Goal: Information Seeking & Learning: Learn about a topic

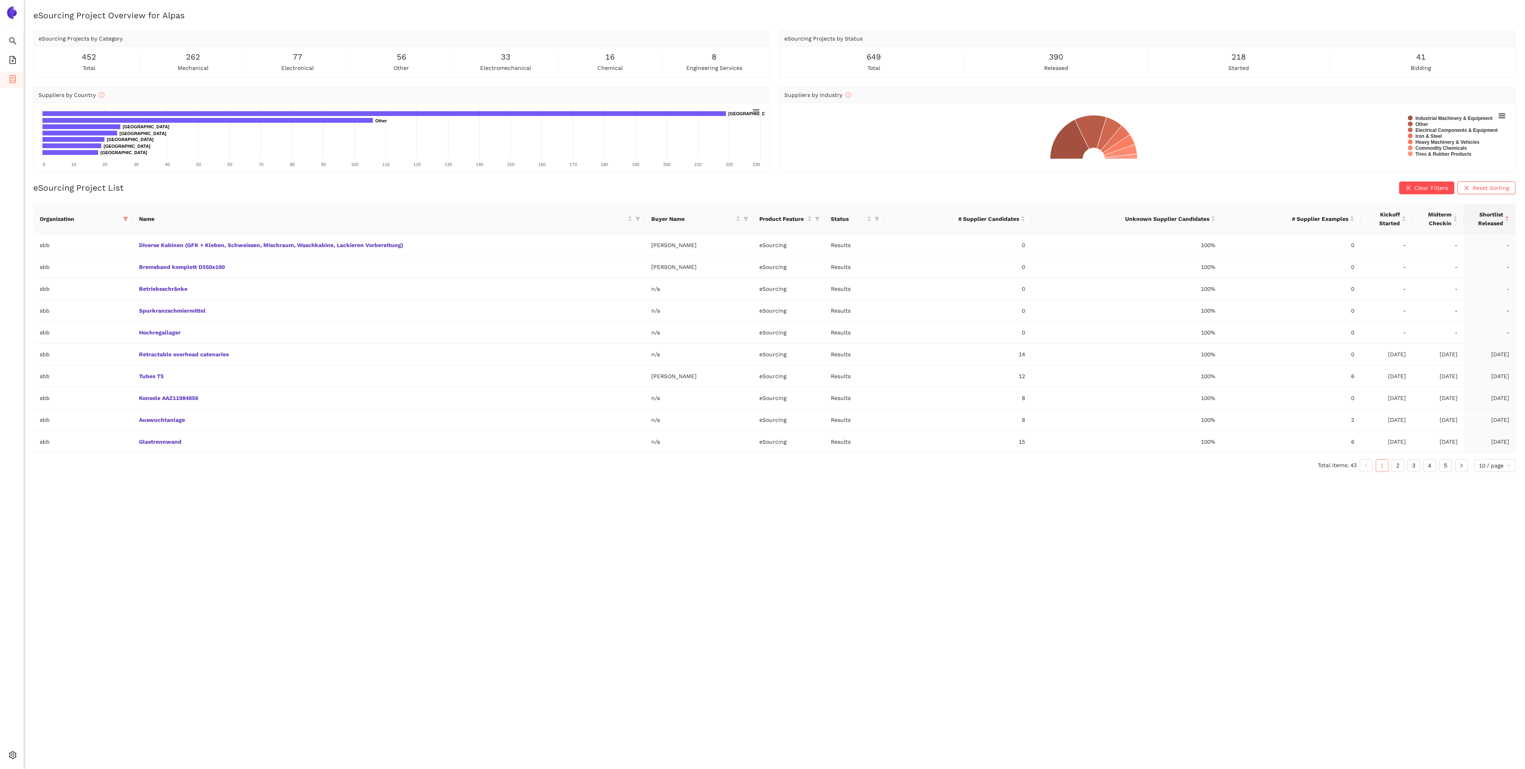
click at [297, 542] on div "eSourcing Project Overview for Alpas eSourcing Projects by Category 452 total 2…" at bounding box center [774, 394] width 1501 height 769
click at [1501, 219] on span "Shortlist Released" at bounding box center [1486, 218] width 33 height 17
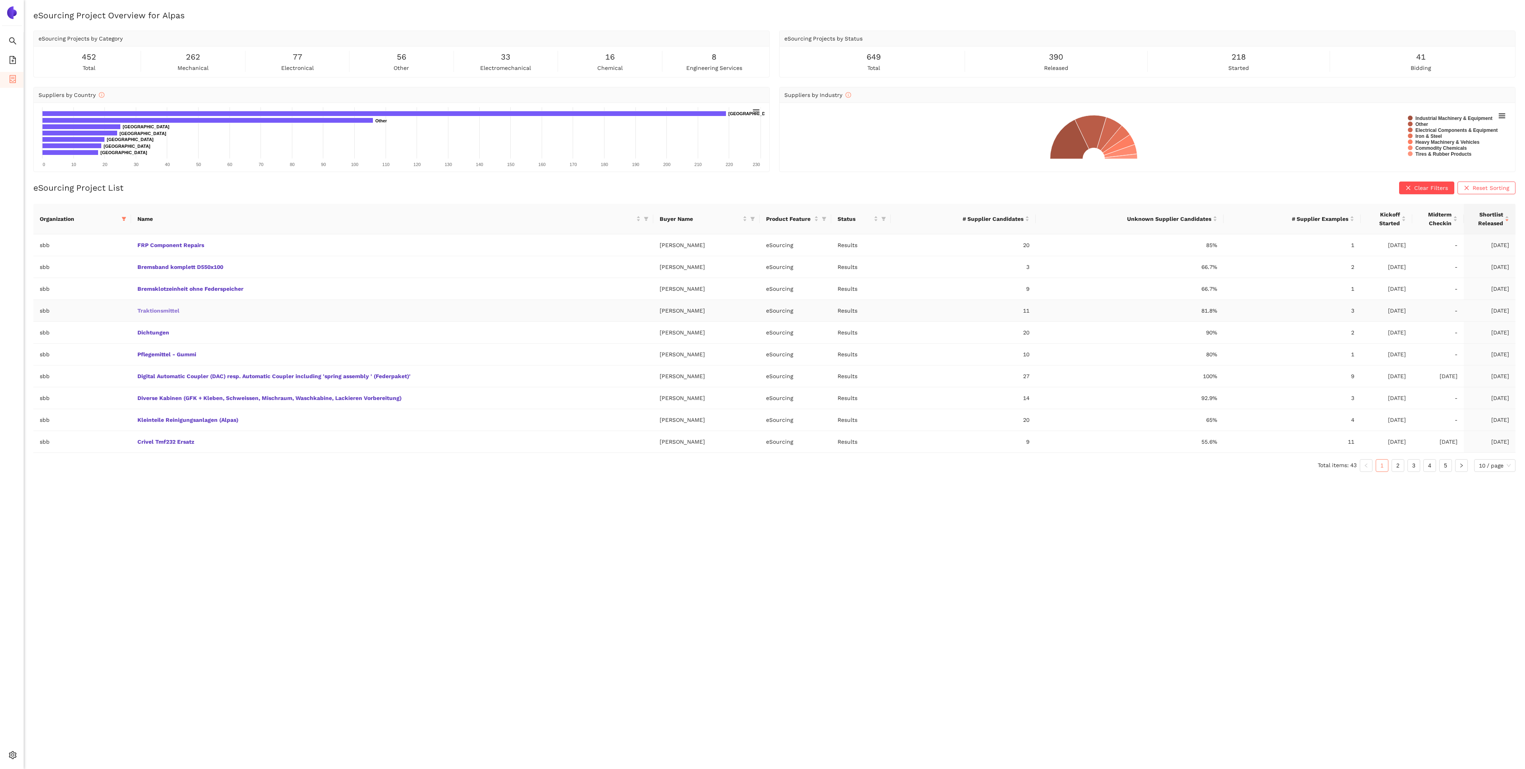
click at [0, 0] on link "Traktionsmittel" at bounding box center [0, 0] width 0 height 0
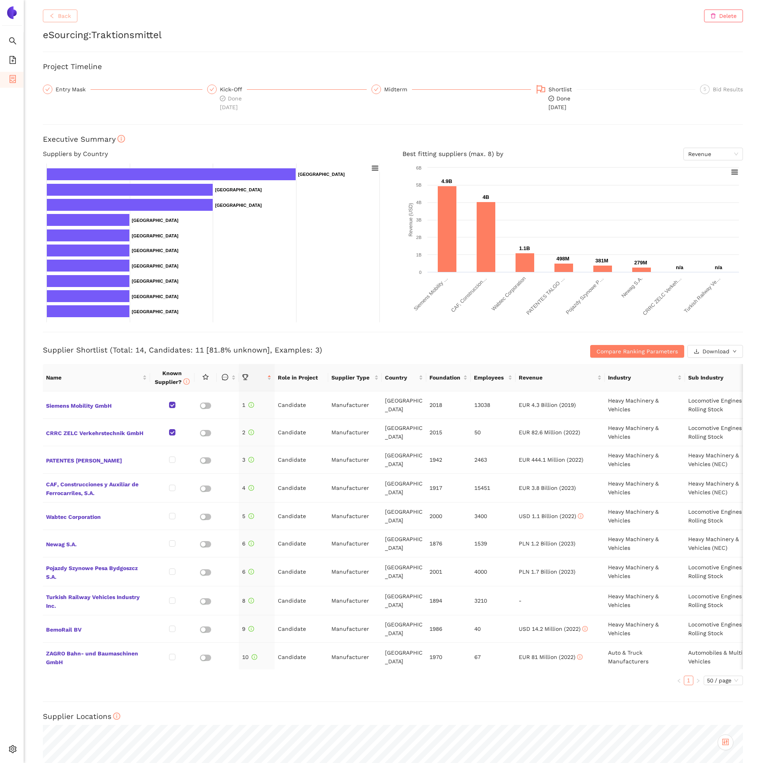
click at [70, 17] on span "Back" at bounding box center [64, 16] width 13 height 9
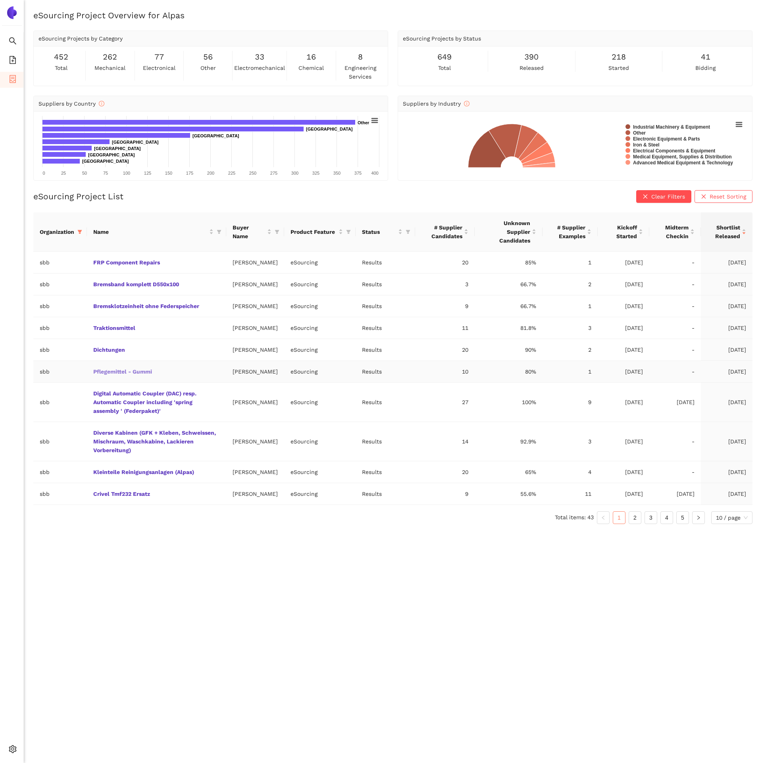
click at [0, 0] on link "Pflegemittel - Gummi" at bounding box center [0, 0] width 0 height 0
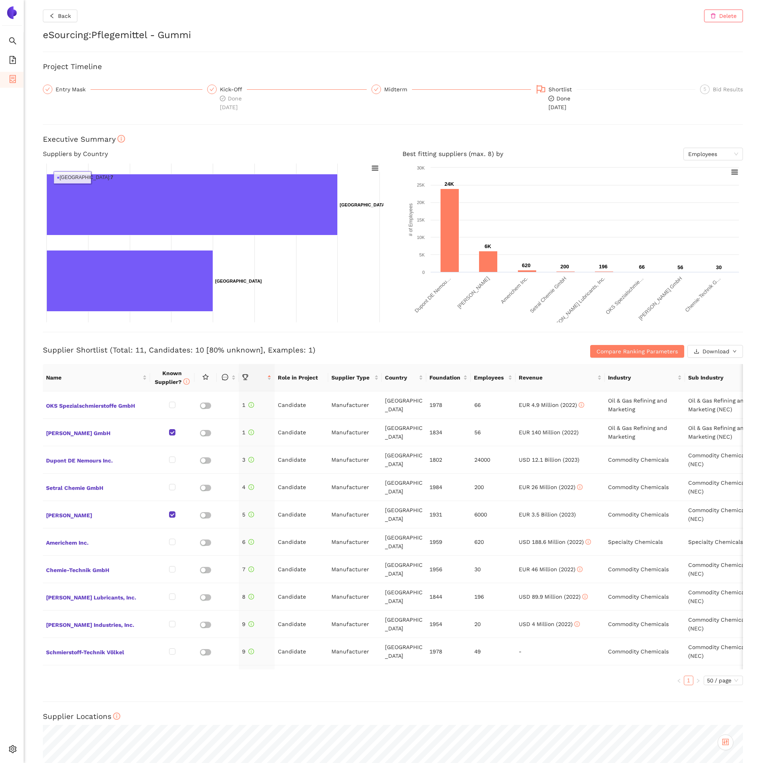
click at [58, 24] on div "Back Delete eSourcing : Pflegemittel - Gummi Project Timeline Entry Mask Kick-O…" at bounding box center [393, 381] width 739 height 763
click at [58, 17] on span "Back" at bounding box center [64, 16] width 13 height 9
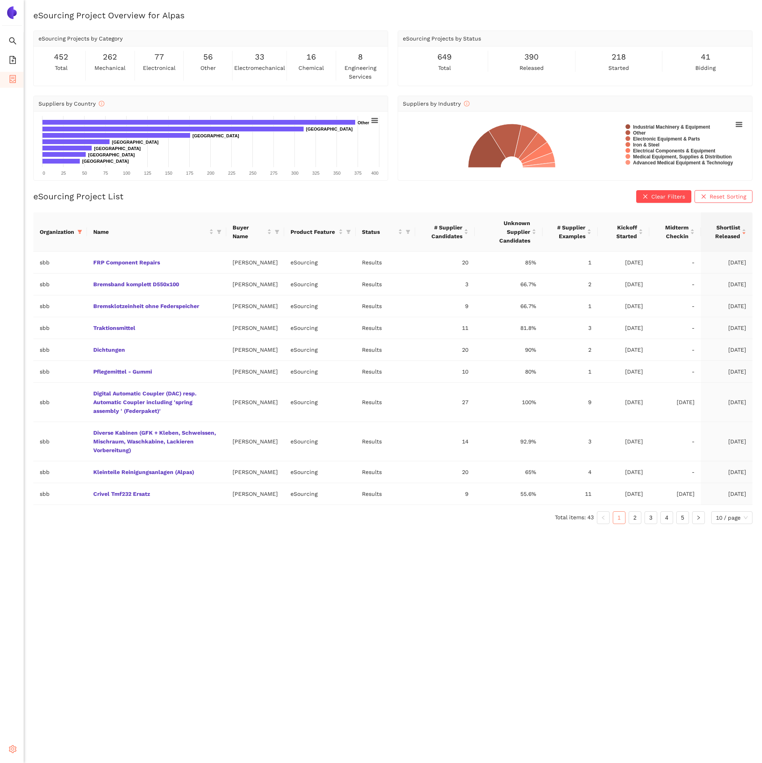
click at [17, 747] on div "Settings" at bounding box center [12, 751] width 24 height 16
click at [65, 691] on span "Internal Area" at bounding box center [57, 692] width 35 height 6
click at [0, 0] on link "Dichtungen" at bounding box center [0, 0] width 0 height 0
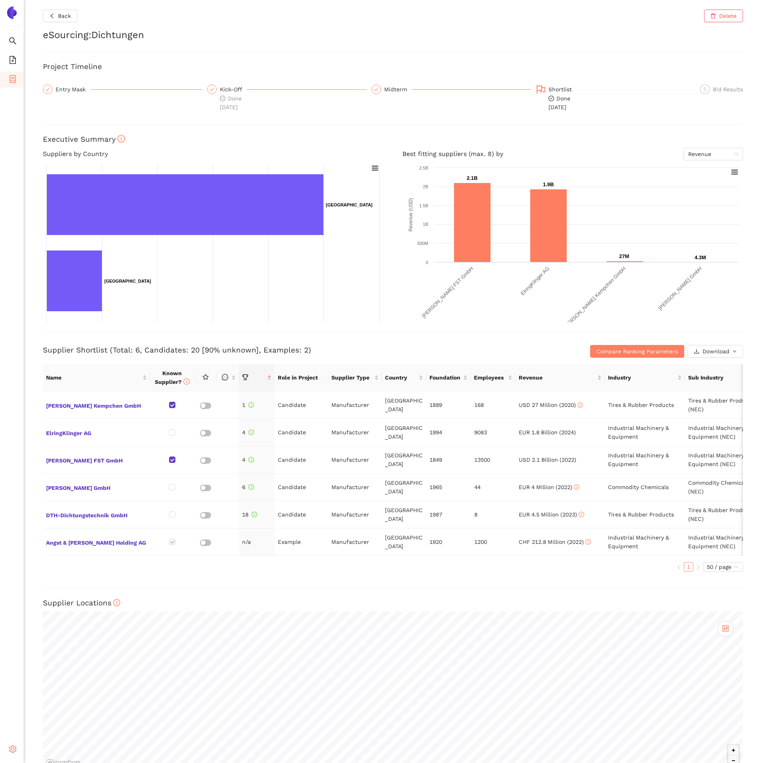
click at [14, 751] on icon "setting" at bounding box center [13, 749] width 8 height 8
click at [15, 752] on icon "setting" at bounding box center [13, 749] width 8 height 8
click at [54, 697] on li "Internal Area" at bounding box center [57, 692] width 66 height 16
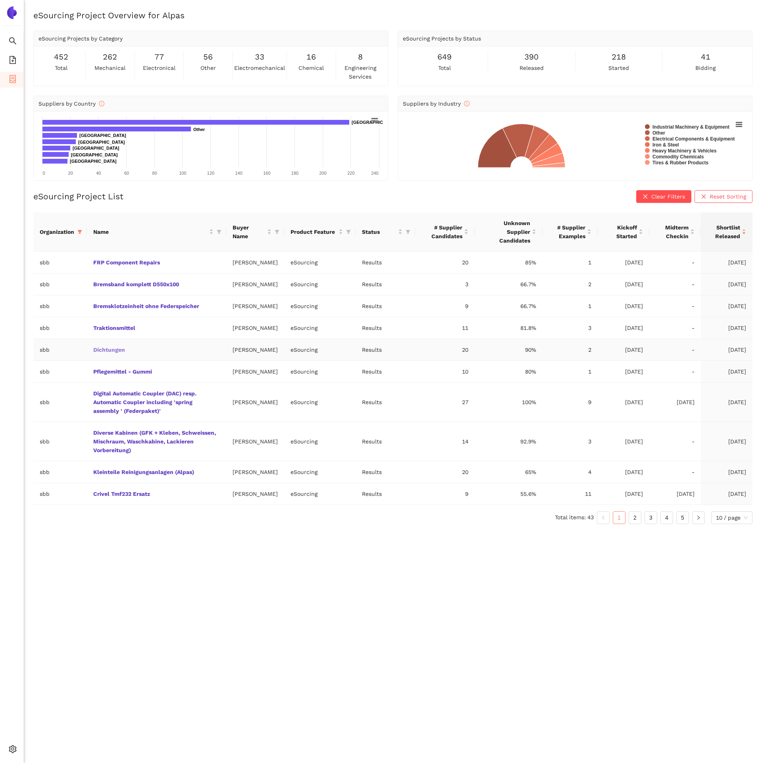
click at [0, 0] on link "Dichtungen" at bounding box center [0, 0] width 0 height 0
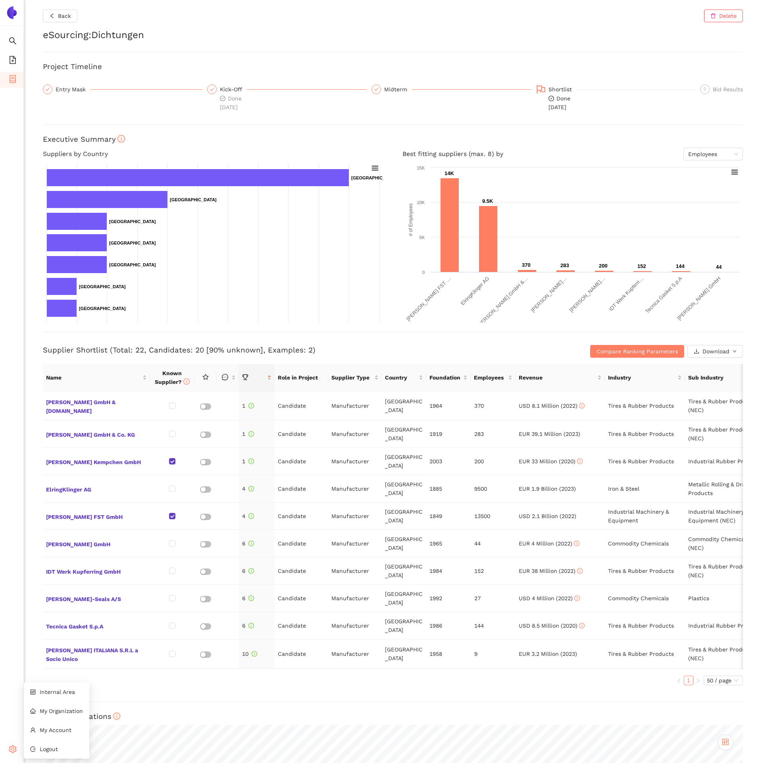
click at [12, 754] on span "setting" at bounding box center [13, 751] width 8 height 16
click at [60, 697] on li "Internal Area" at bounding box center [57, 692] width 66 height 16
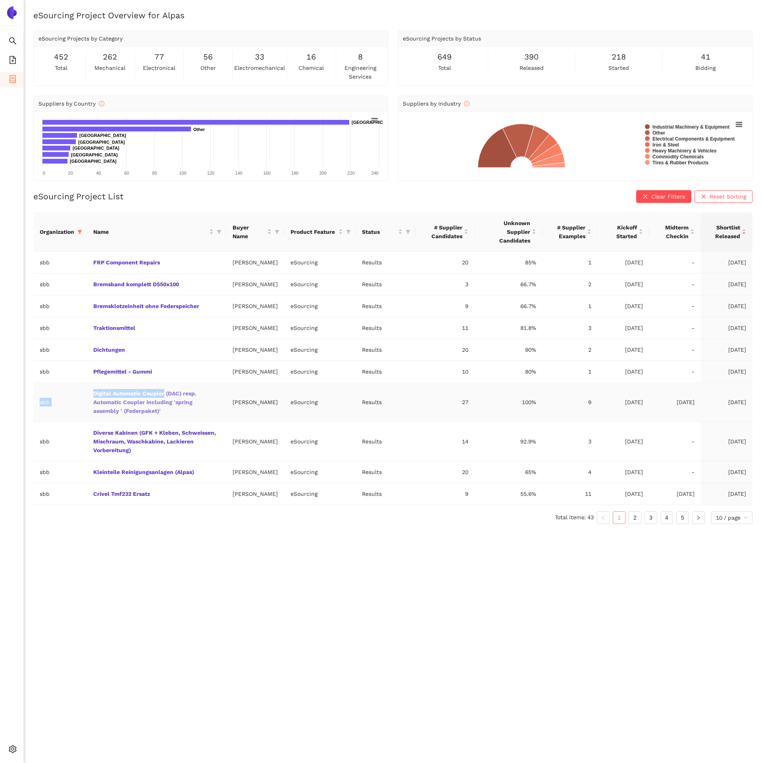
drag, startPoint x: 85, startPoint y: 412, endPoint x: 165, endPoint y: 412, distance: 79.8
click at [165, 412] on tr "sbb Digital Automatic Coupler (DAC) resp. Automatic Coupler including 'spring a…" at bounding box center [393, 402] width 720 height 39
copy tr "sbb Digital Automatic Coupler"
